Goal: Transaction & Acquisition: Subscribe to service/newsletter

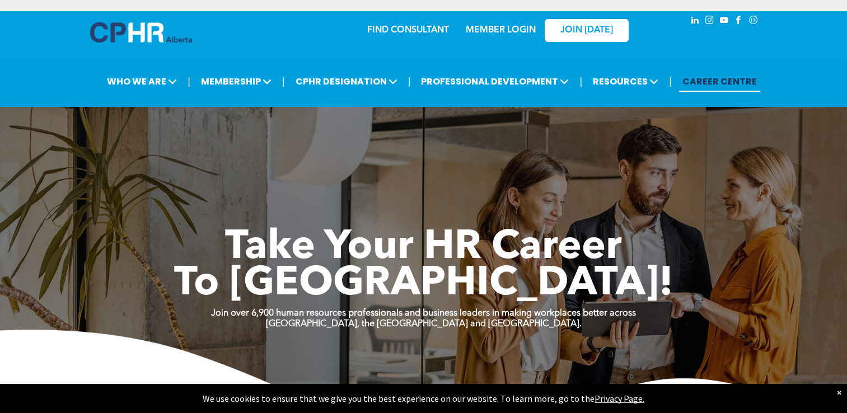
click at [604, 159] on div "Take Your HR Career To New Heights! Join over 6,900 human resources professiona…" at bounding box center [423, 248] width 847 height 373
click at [625, 224] on div "Take Your HR Career To New Heights!" at bounding box center [424, 238] width 672 height 129
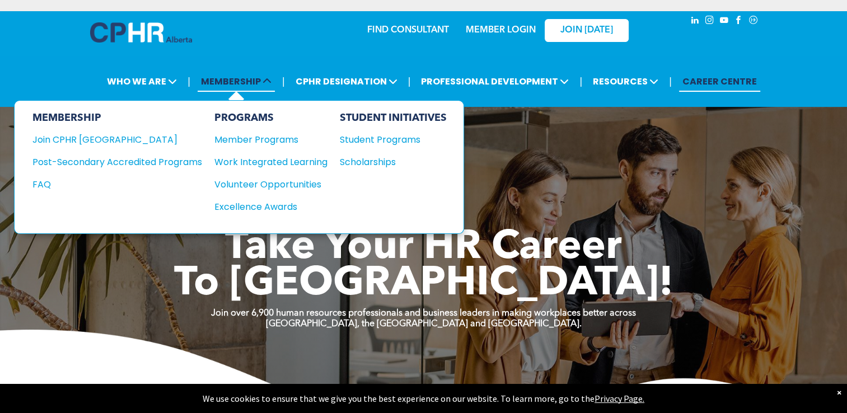
click at [268, 86] on icon at bounding box center [267, 81] width 9 height 9
click at [378, 142] on div "Student Programs" at bounding box center [388, 140] width 96 height 14
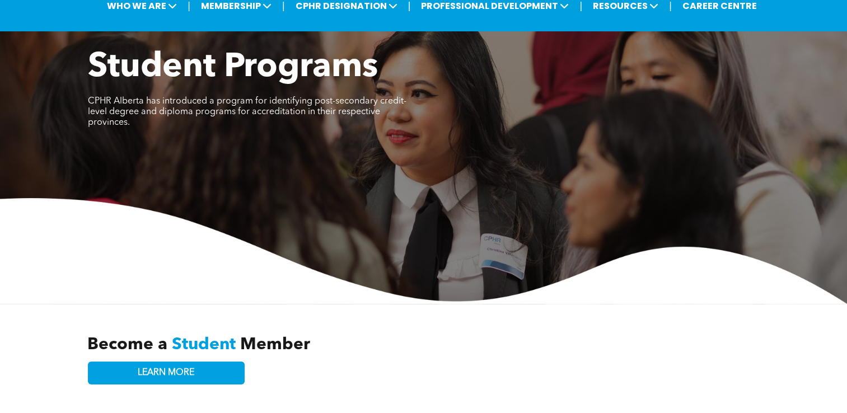
scroll to position [67, 0]
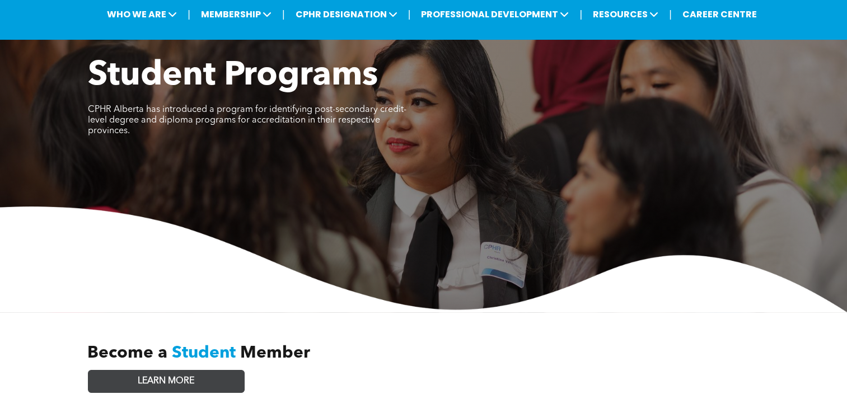
click at [210, 370] on link "LEARN MORE" at bounding box center [166, 381] width 157 height 23
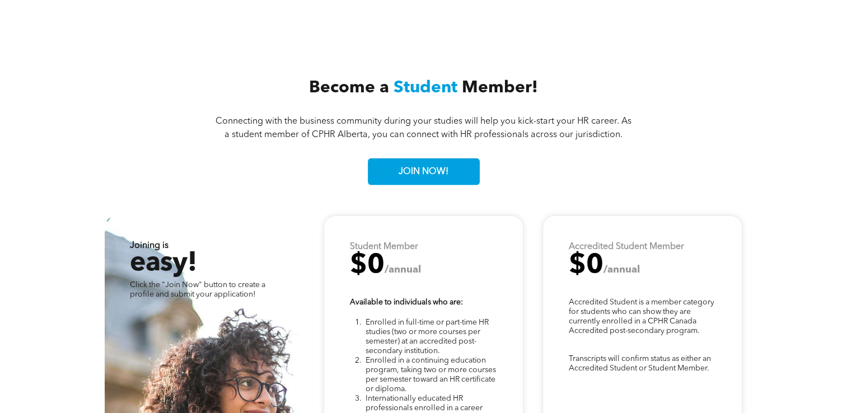
scroll to position [2761, 0]
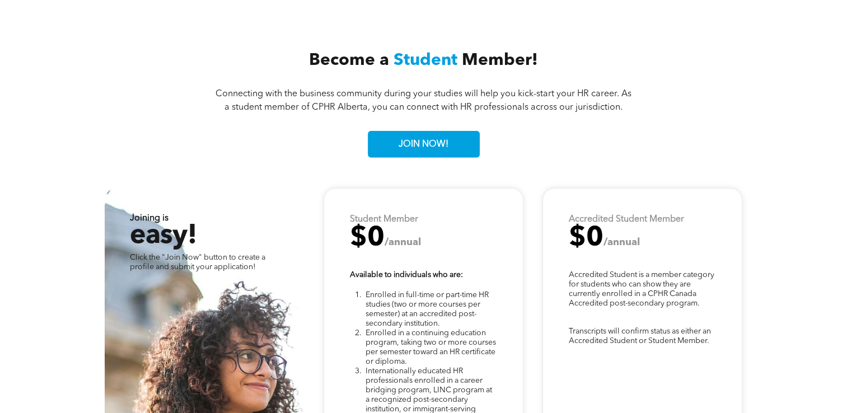
click at [634, 133] on div "Become a Student Member! Connecting with the business community during your stu…" at bounding box center [424, 104] width 672 height 151
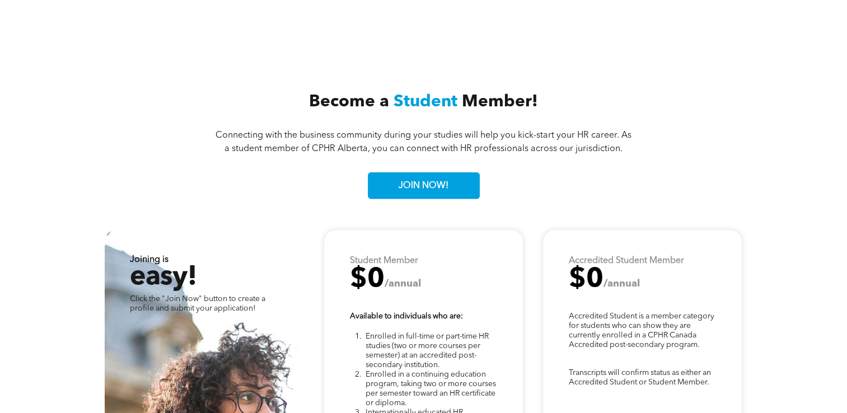
scroll to position [2716, 0]
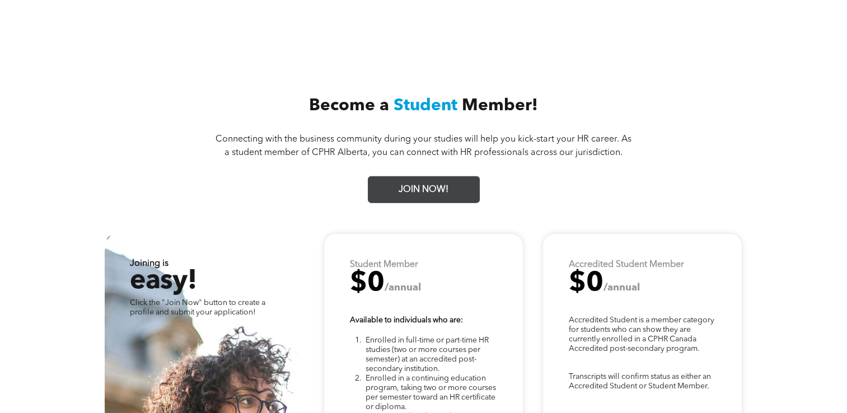
click at [461, 176] on link "JOIN NOW!" at bounding box center [424, 189] width 112 height 27
